Goal: Information Seeking & Learning: Learn about a topic

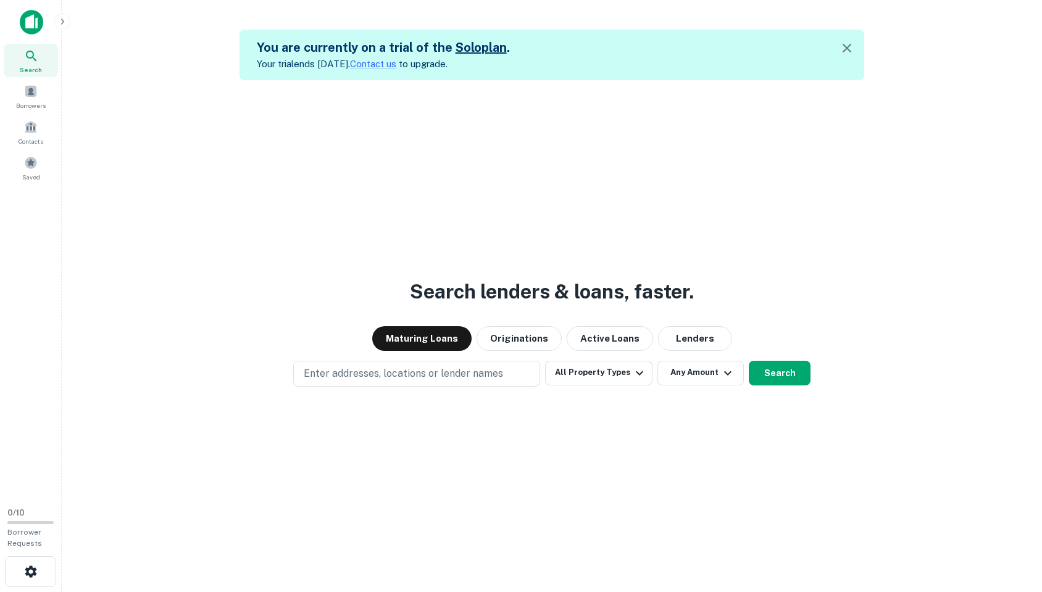
click at [25, 25] on img at bounding box center [31, 22] width 23 height 25
click at [36, 102] on span "Borrowers" at bounding box center [31, 102] width 54 height 10
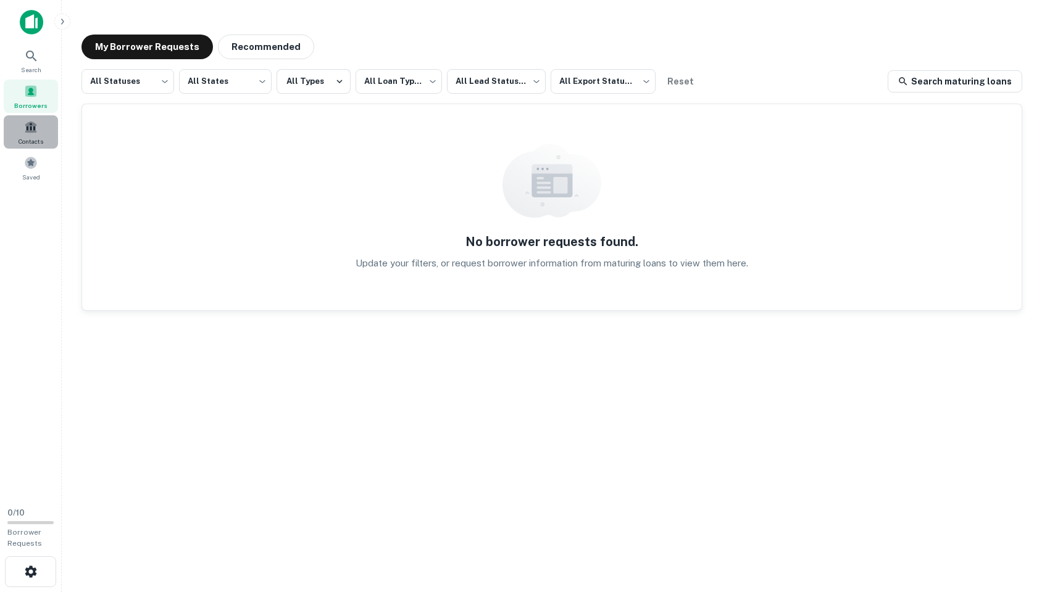
click at [35, 128] on span at bounding box center [31, 127] width 14 height 14
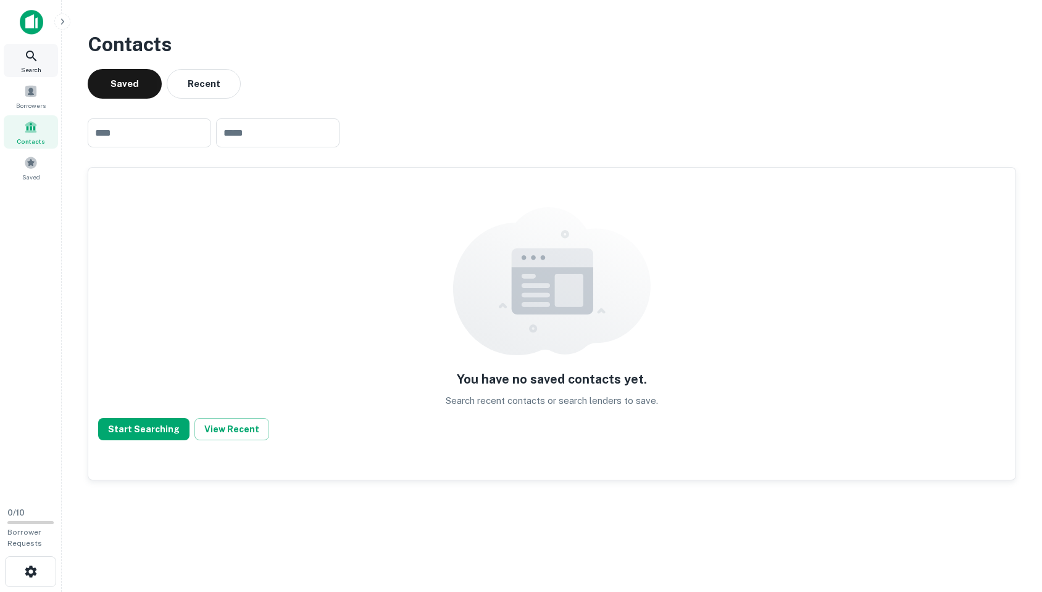
click at [33, 55] on icon at bounding box center [31, 56] width 10 height 10
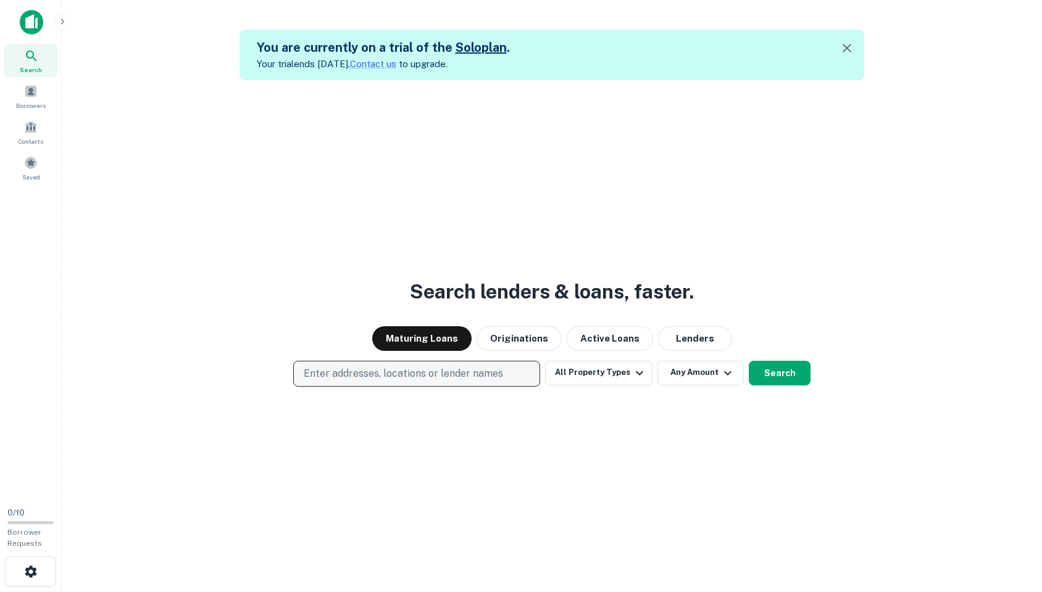
click at [405, 367] on p "Enter addresses, locations or lender names" at bounding box center [403, 374] width 199 height 15
type input "*****"
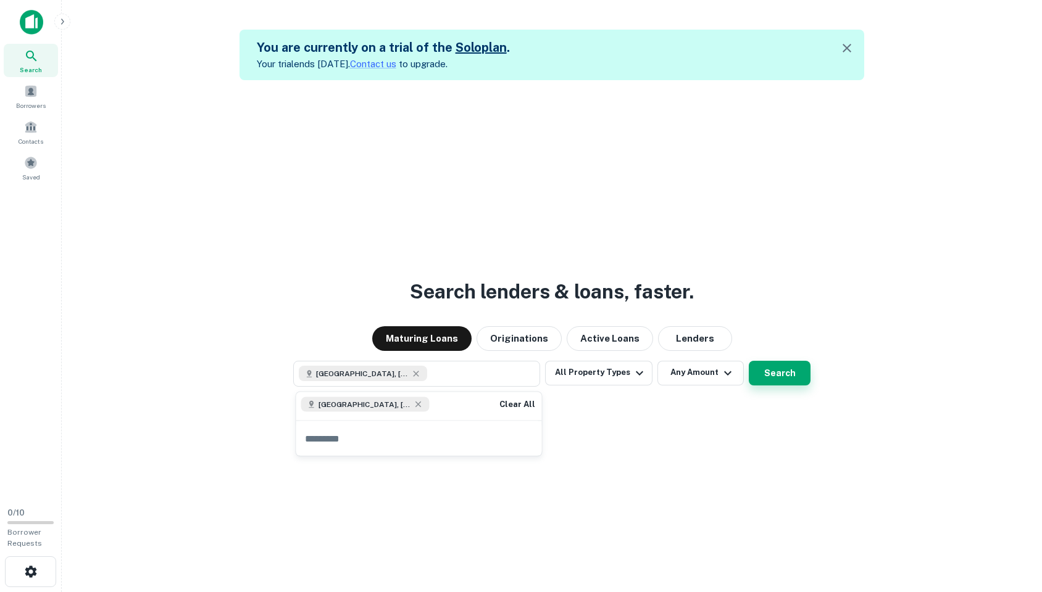
click at [777, 369] on button "Search" at bounding box center [779, 373] width 62 height 25
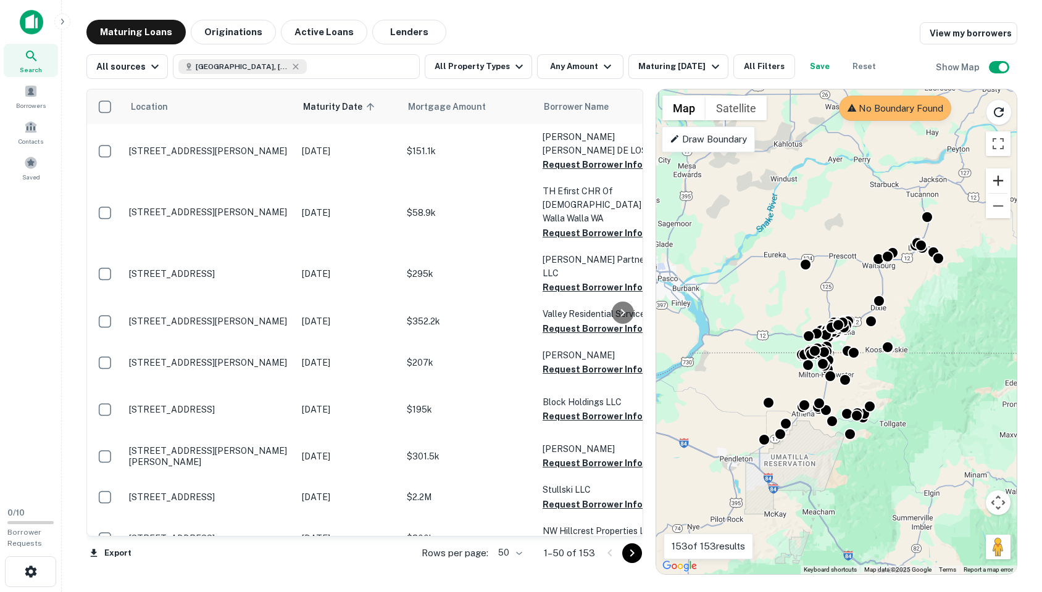
click at [1003, 185] on button "Zoom in" at bounding box center [997, 180] width 25 height 25
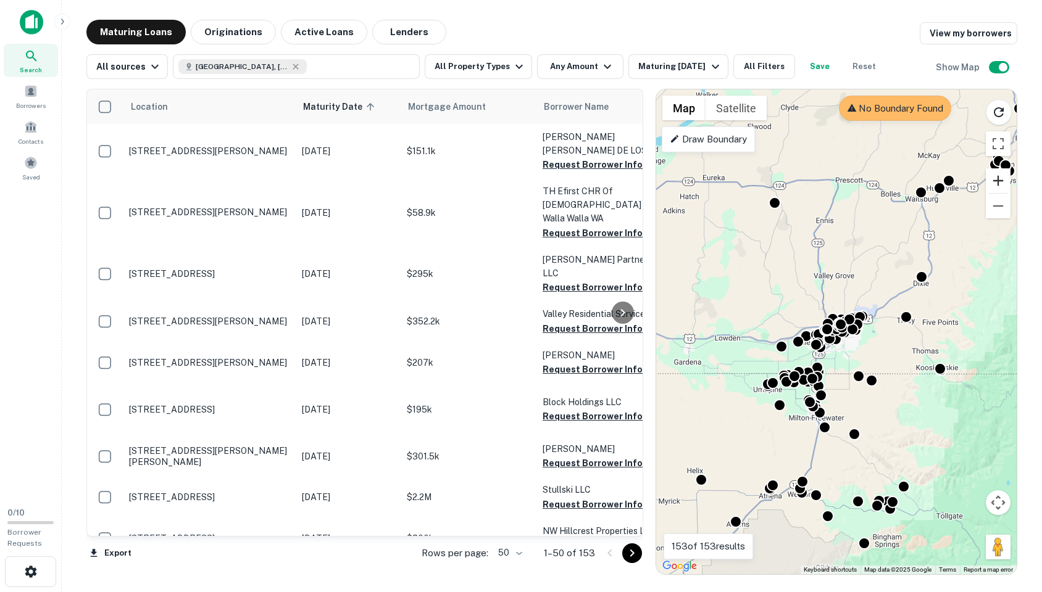
click at [1003, 185] on button "Zoom in" at bounding box center [997, 180] width 25 height 25
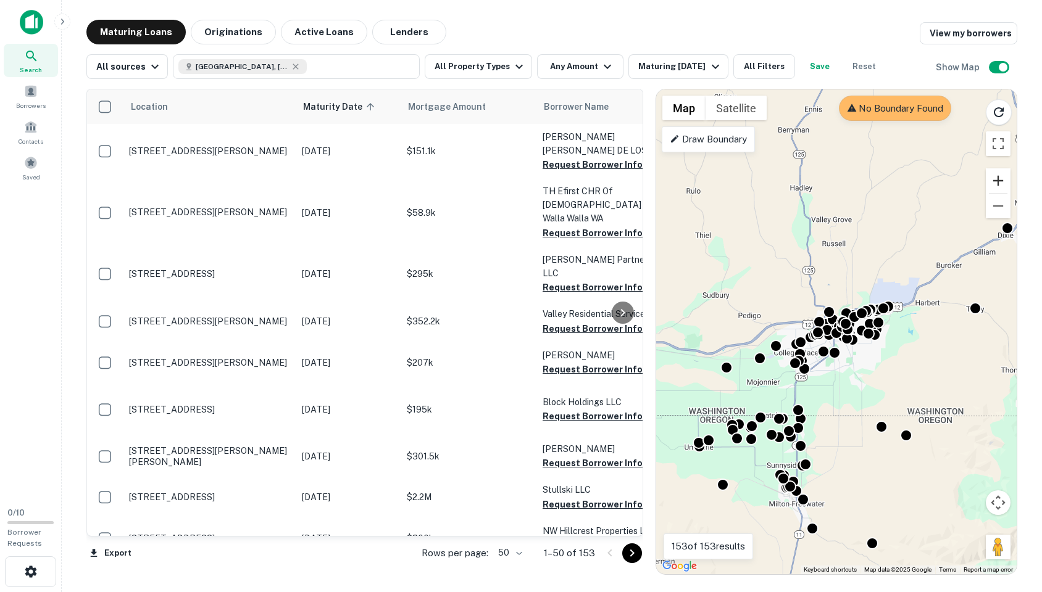
click at [1003, 185] on button "Zoom in" at bounding box center [997, 180] width 25 height 25
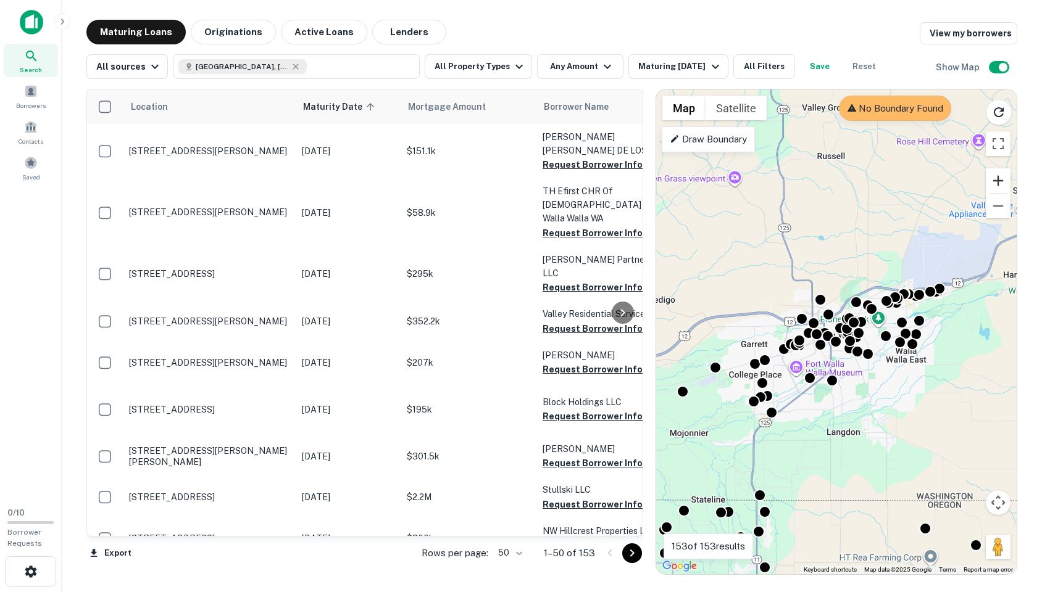
click at [1003, 185] on button "Zoom in" at bounding box center [997, 180] width 25 height 25
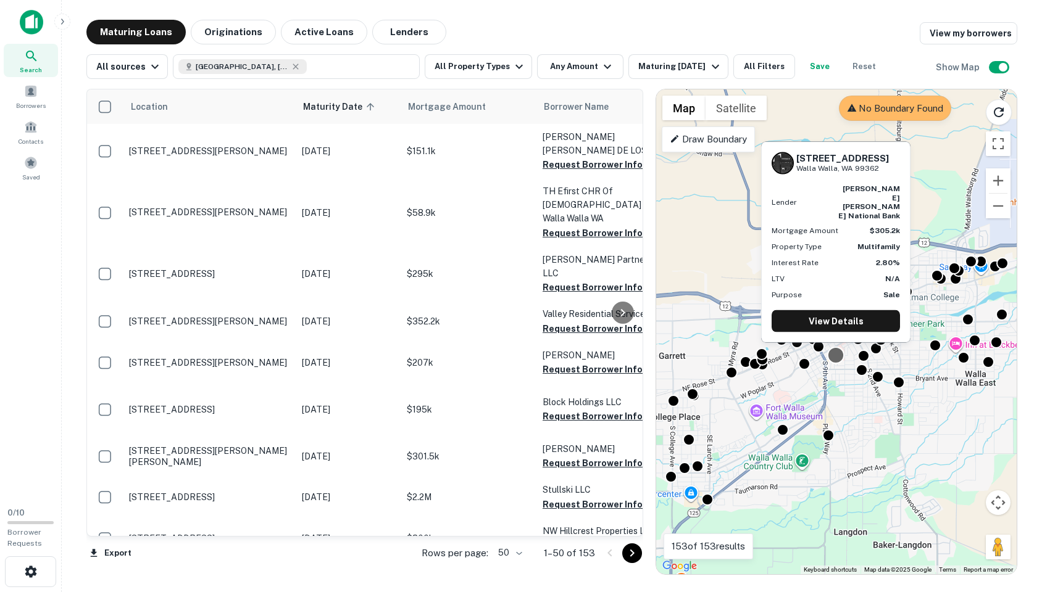
click at [835, 356] on div at bounding box center [836, 356] width 18 height 18
click at [837, 321] on link "View Details" at bounding box center [835, 321] width 128 height 22
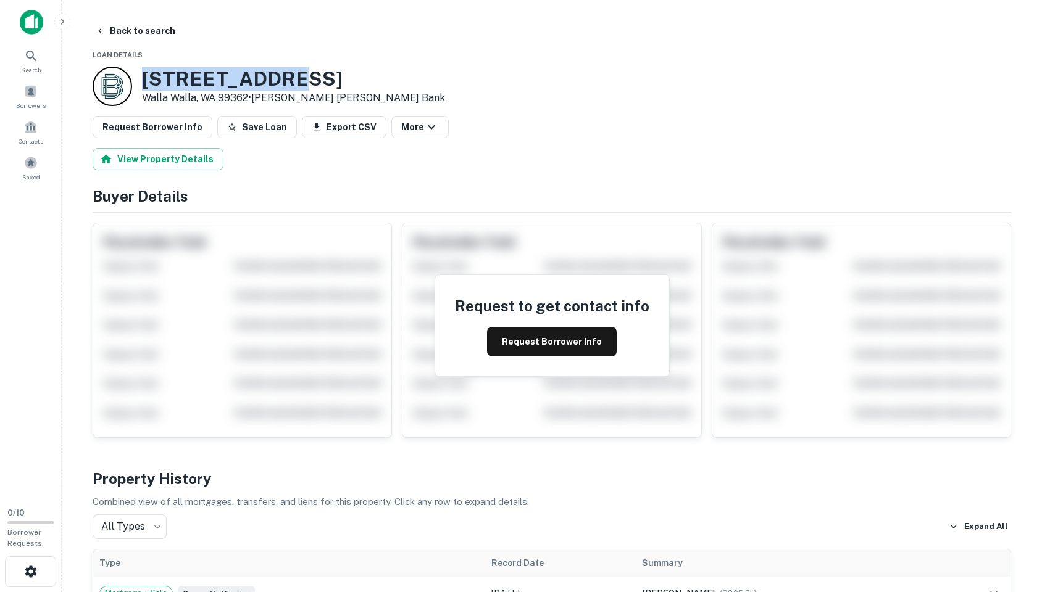
drag, startPoint x: 146, startPoint y: 81, endPoint x: 296, endPoint y: 74, distance: 150.1
click at [296, 74] on h3 "[STREET_ADDRESS]" at bounding box center [293, 78] width 303 height 23
copy h3 "[STREET_ADDRESS]"
click at [97, 29] on icon "button" at bounding box center [100, 31] width 10 height 10
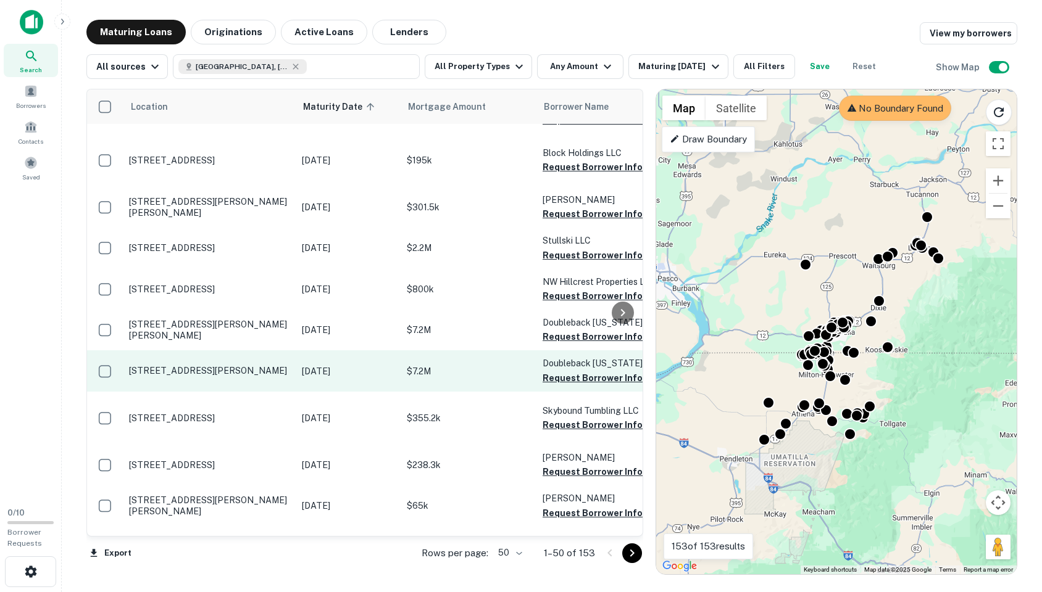
scroll to position [249, 3]
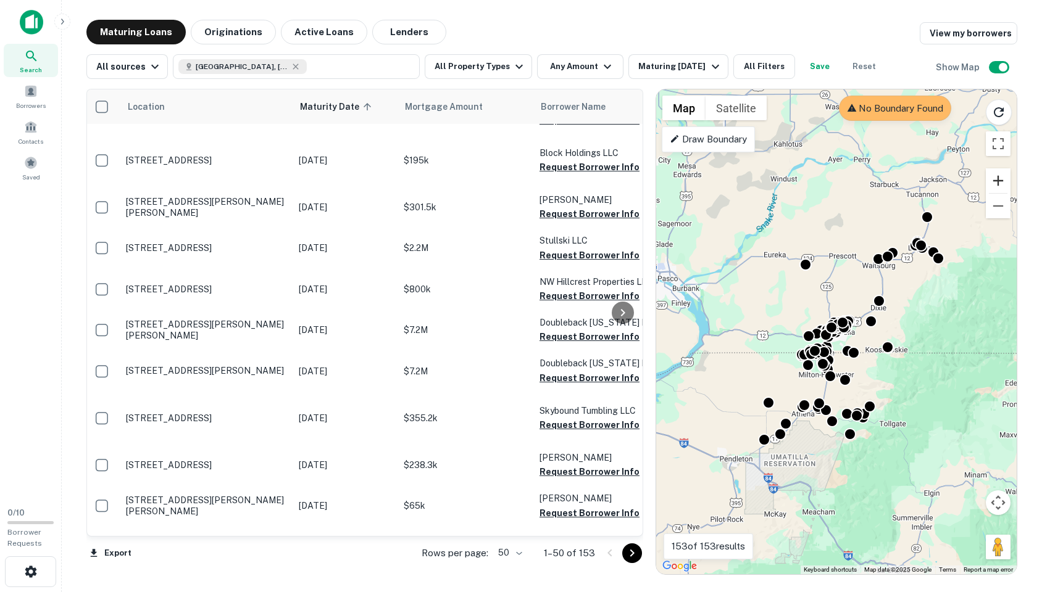
click at [1002, 180] on button "Zoom in" at bounding box center [997, 180] width 25 height 25
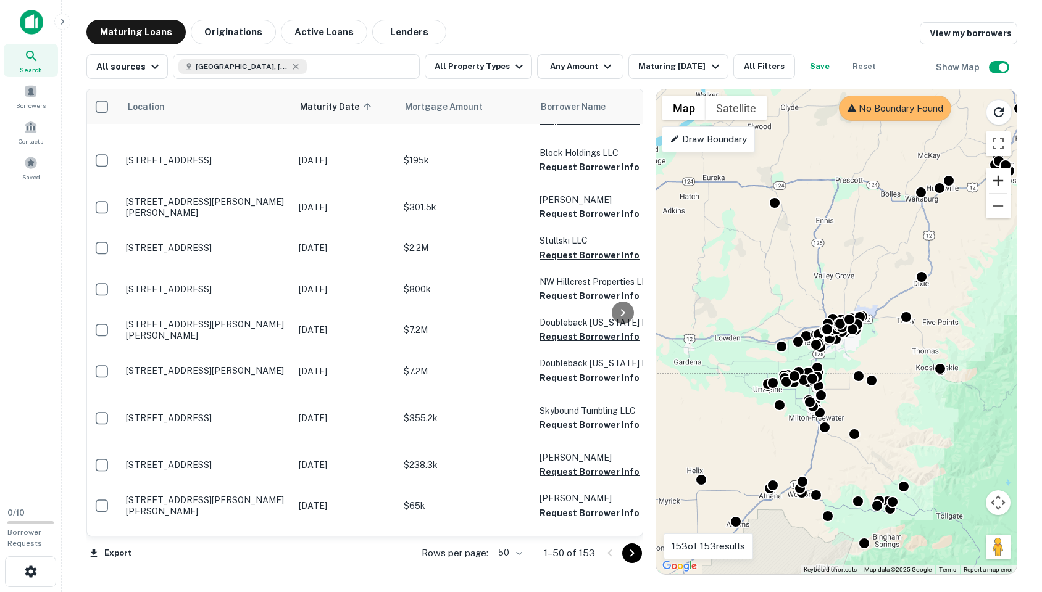
click at [1002, 180] on button "Zoom in" at bounding box center [997, 180] width 25 height 25
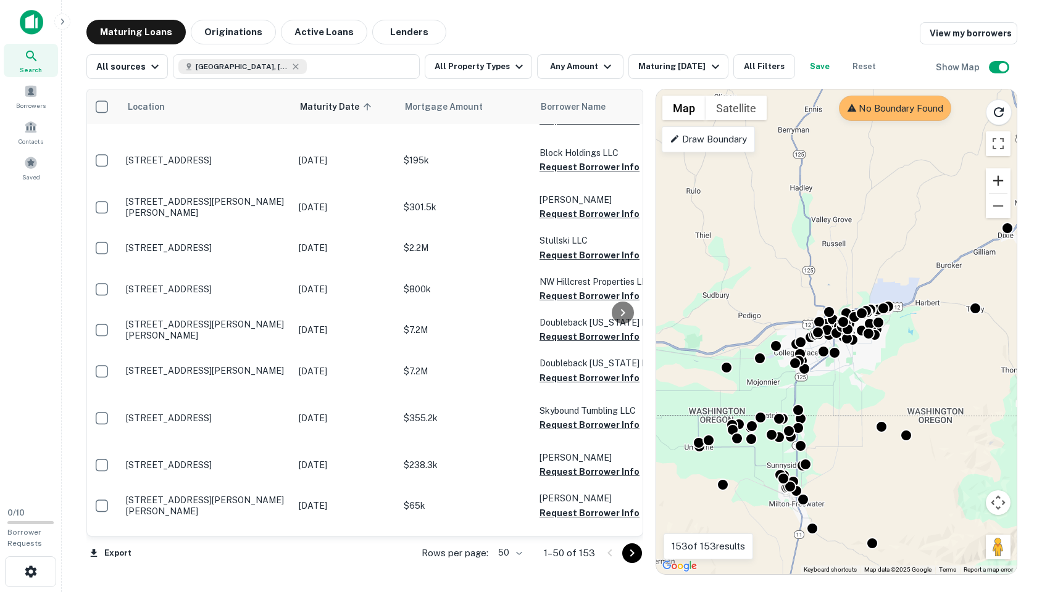
click at [1002, 180] on button "Zoom in" at bounding box center [997, 180] width 25 height 25
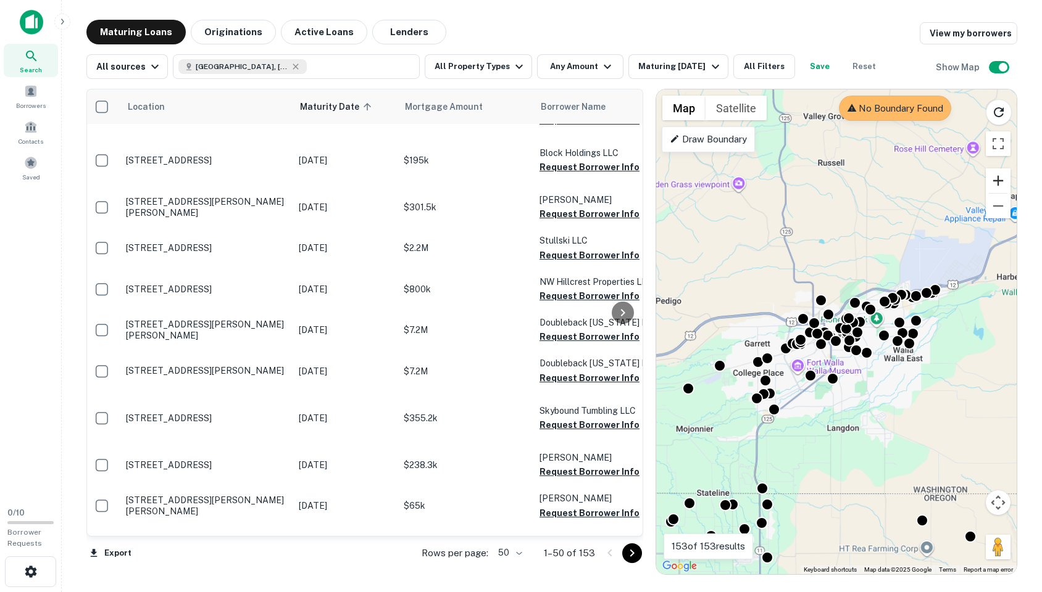
click at [1002, 180] on button "Zoom in" at bounding box center [997, 180] width 25 height 25
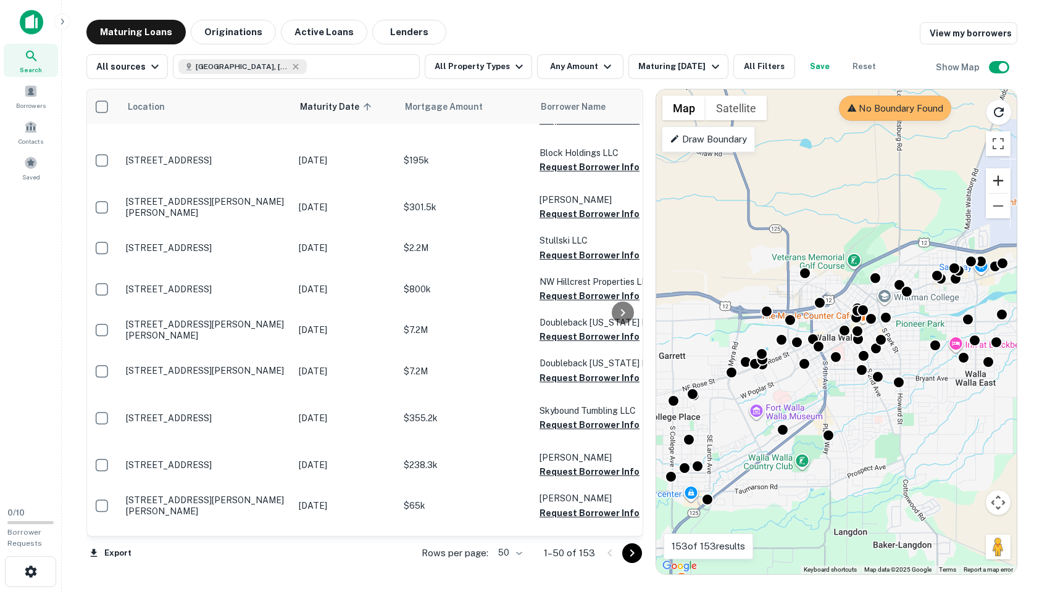
click at [1002, 180] on button "Zoom in" at bounding box center [997, 180] width 25 height 25
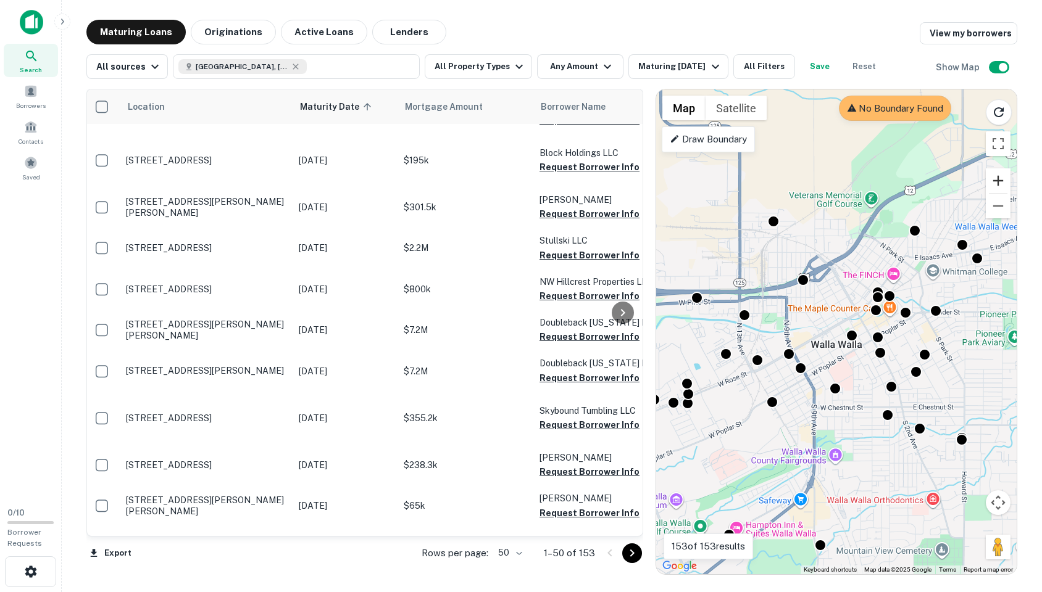
click at [1002, 180] on button "Zoom in" at bounding box center [997, 180] width 25 height 25
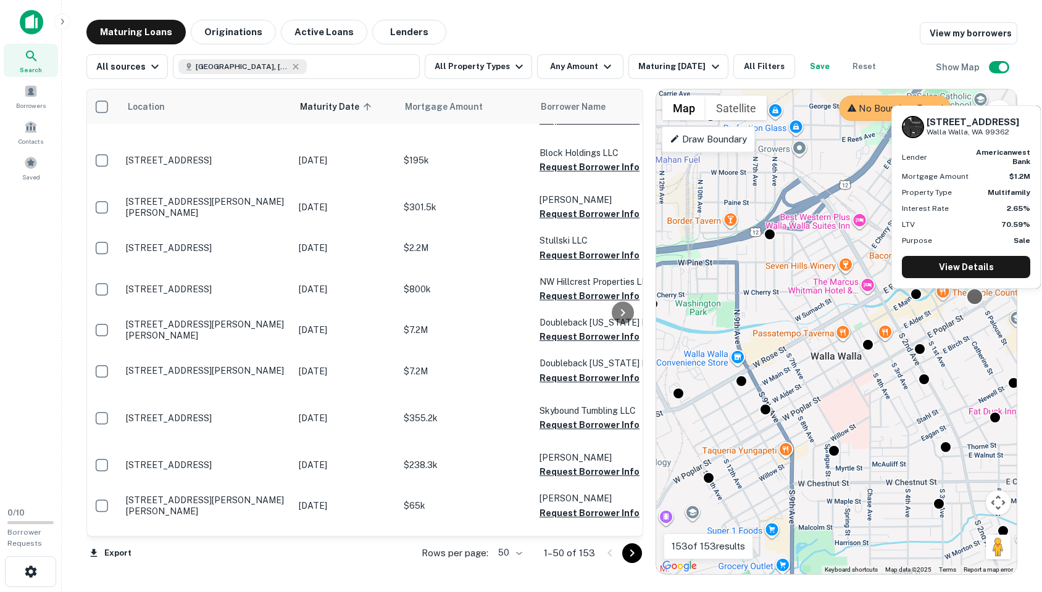
click at [973, 302] on div at bounding box center [975, 297] width 18 height 18
click at [976, 267] on link "View Details" at bounding box center [966, 267] width 128 height 22
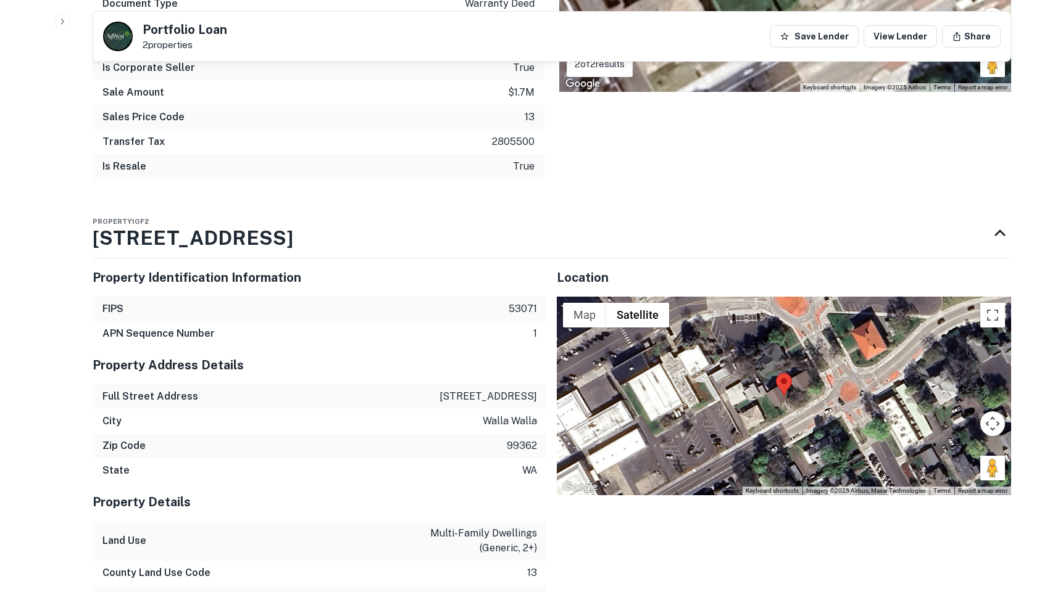
scroll to position [1093, 0]
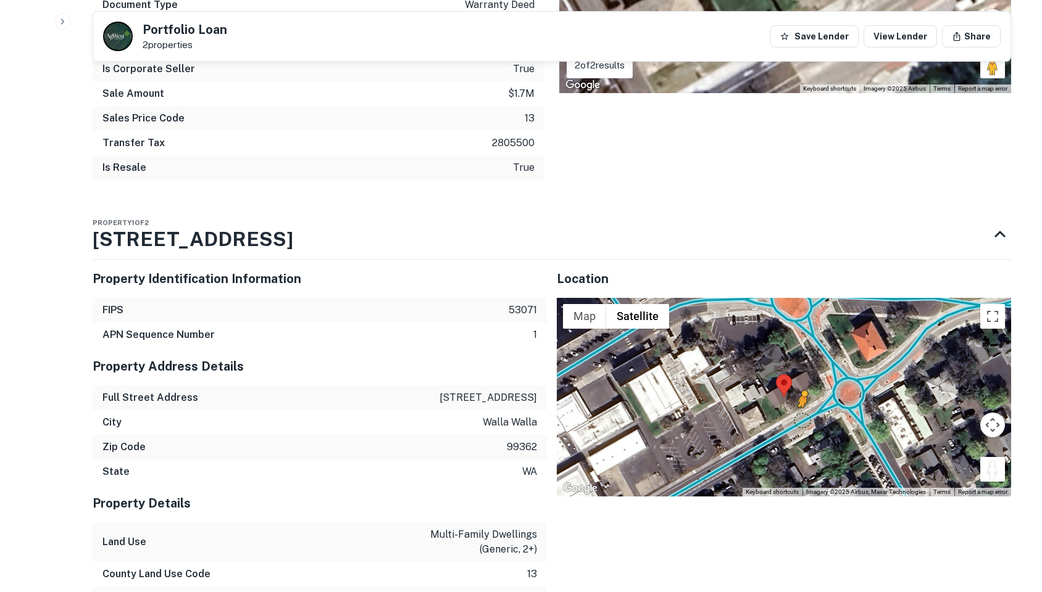
drag, startPoint x: 985, startPoint y: 439, endPoint x: 802, endPoint y: 391, distance: 190.1
click at [802, 391] on div "To activate drag with keyboard, press Alt + Enter. Once in keyboard drag state,…" at bounding box center [784, 397] width 454 height 199
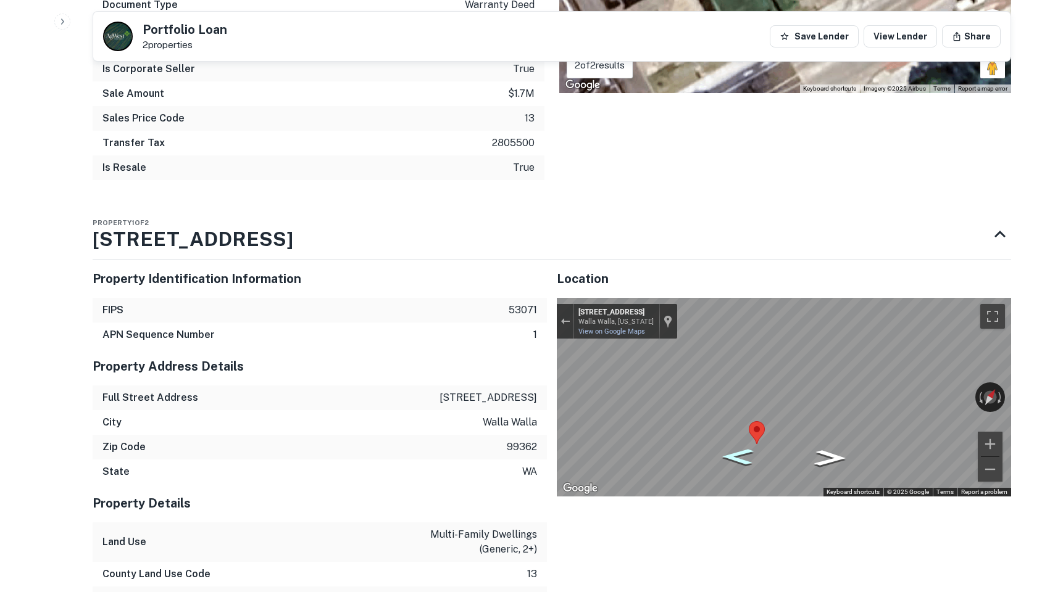
click at [739, 445] on icon "Go Southwest, E Poplar St" at bounding box center [737, 456] width 59 height 23
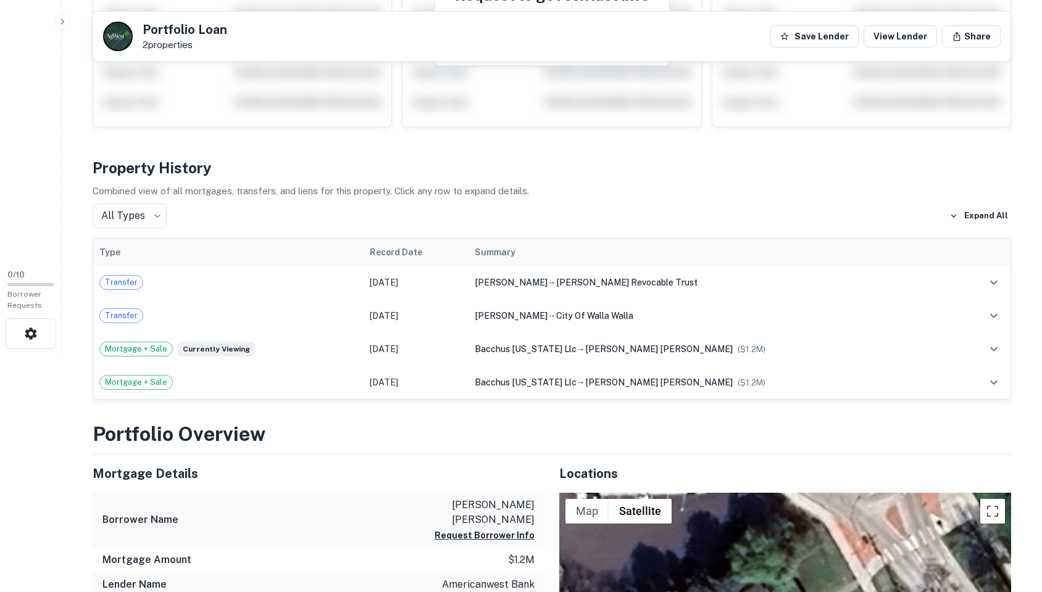
scroll to position [0, 0]
